Goal: Information Seeking & Learning: Learn about a topic

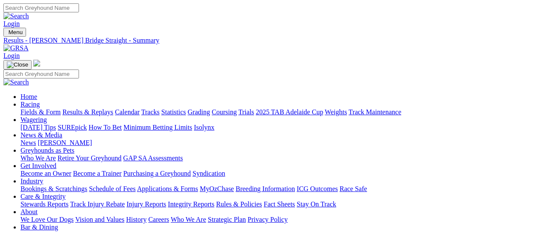
scroll to position [114, 0]
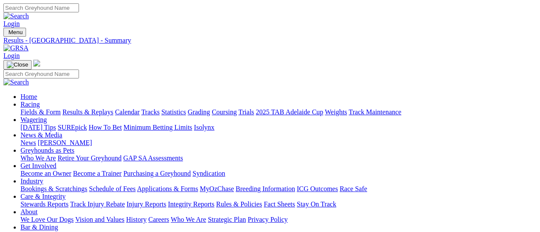
click at [30, 109] on link "Fields & Form" at bounding box center [41, 112] width 40 height 7
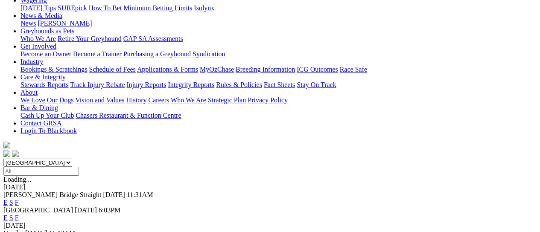
scroll to position [114, 0]
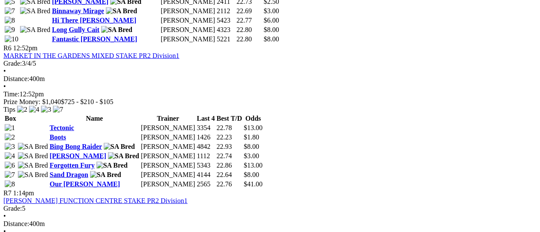
scroll to position [911, 0]
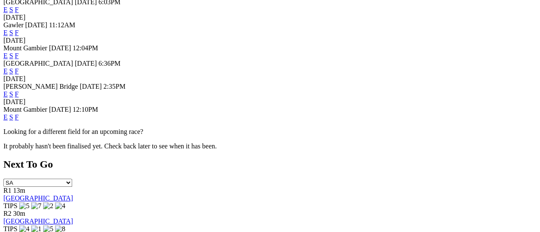
scroll to position [342, 0]
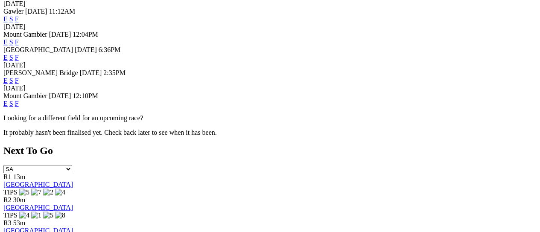
click at [19, 77] on link "F" at bounding box center [17, 80] width 4 height 7
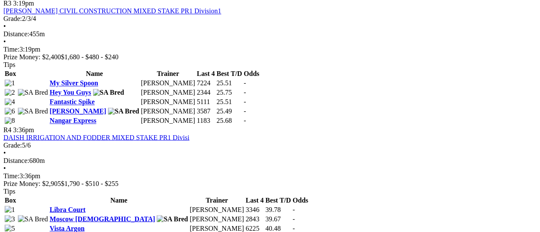
scroll to position [854, 0]
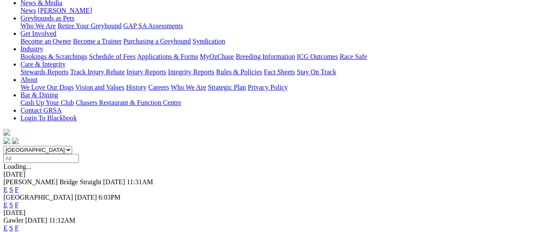
scroll to position [285, 0]
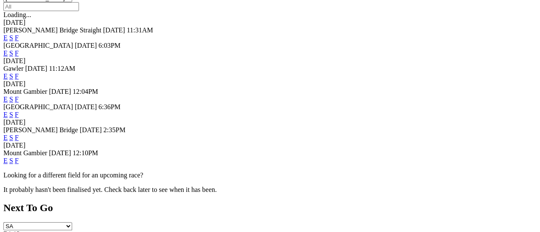
click at [19, 157] on link "F" at bounding box center [17, 160] width 4 height 7
